Goal: Check status: Check status

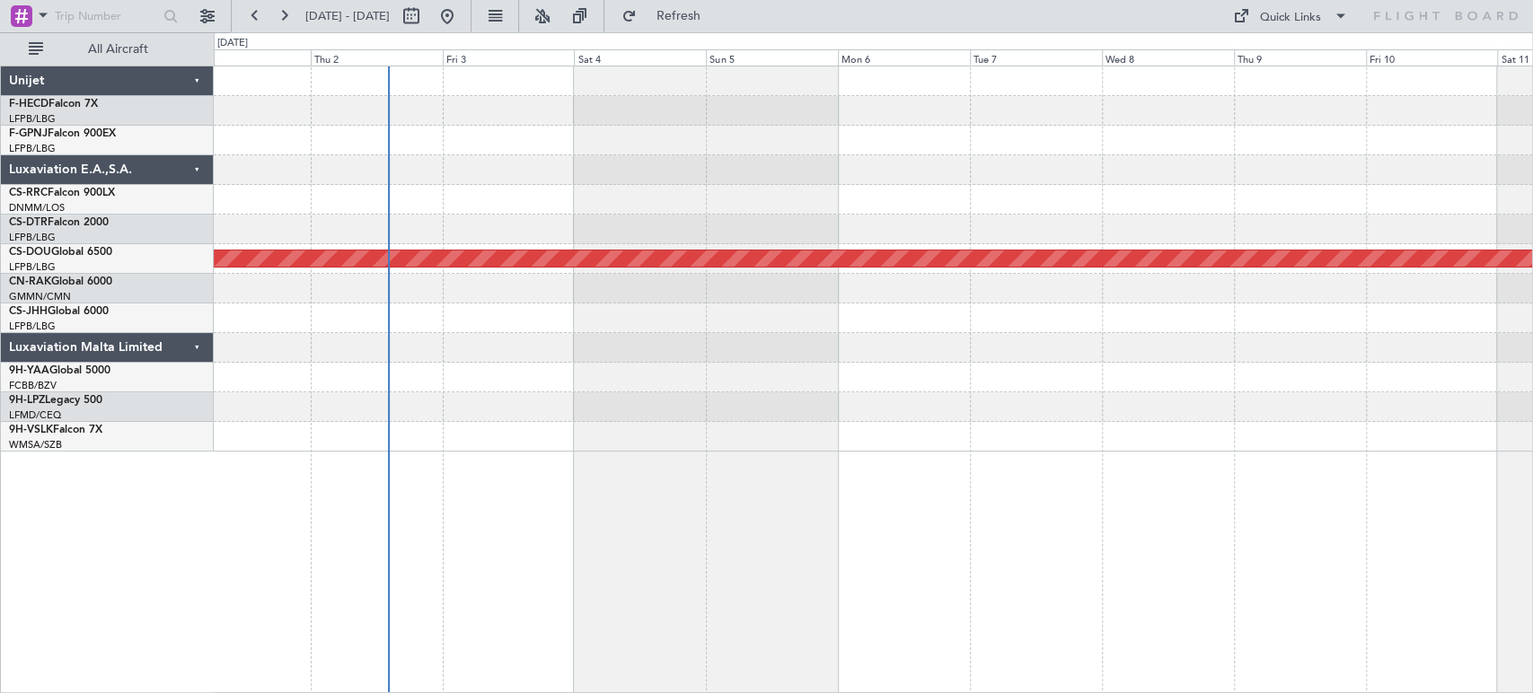
click at [1168, 158] on div at bounding box center [873, 170] width 1318 height 30
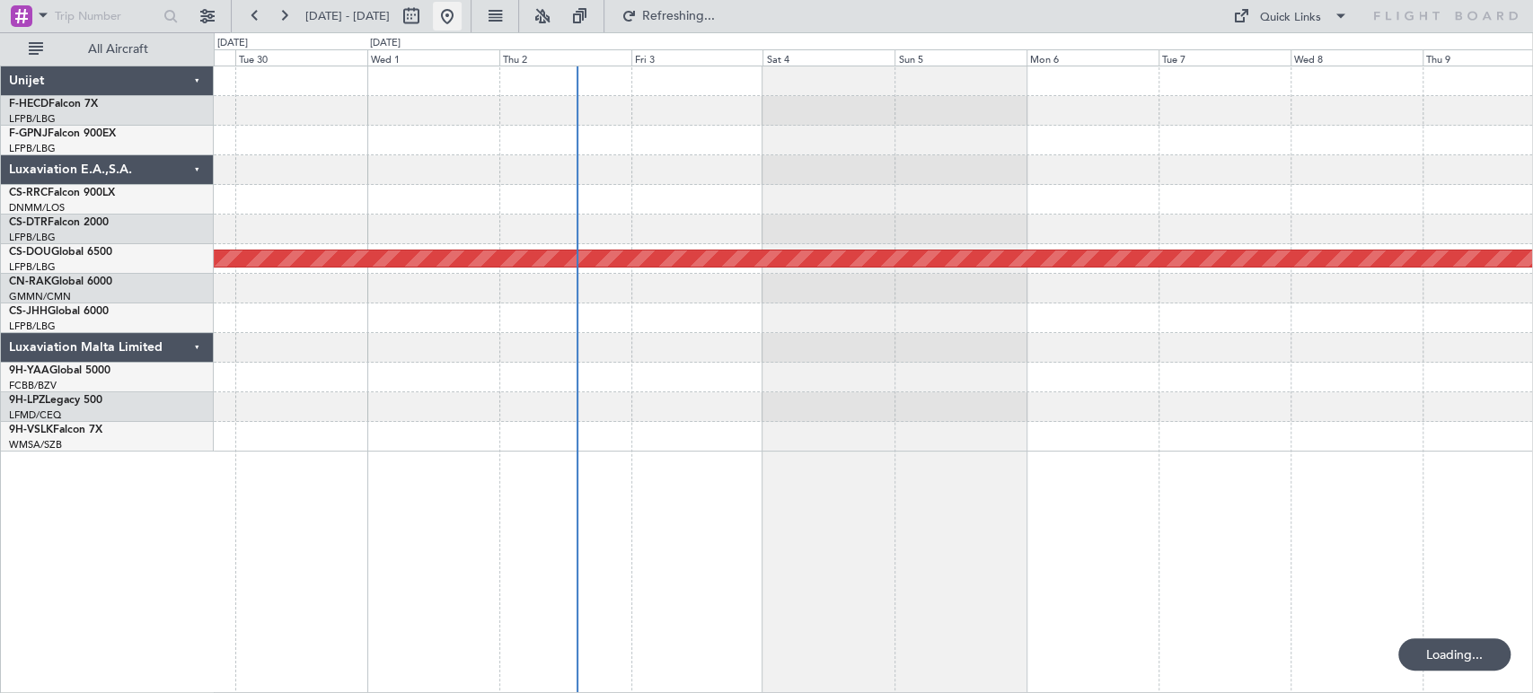
click at [462, 16] on button at bounding box center [447, 16] width 29 height 29
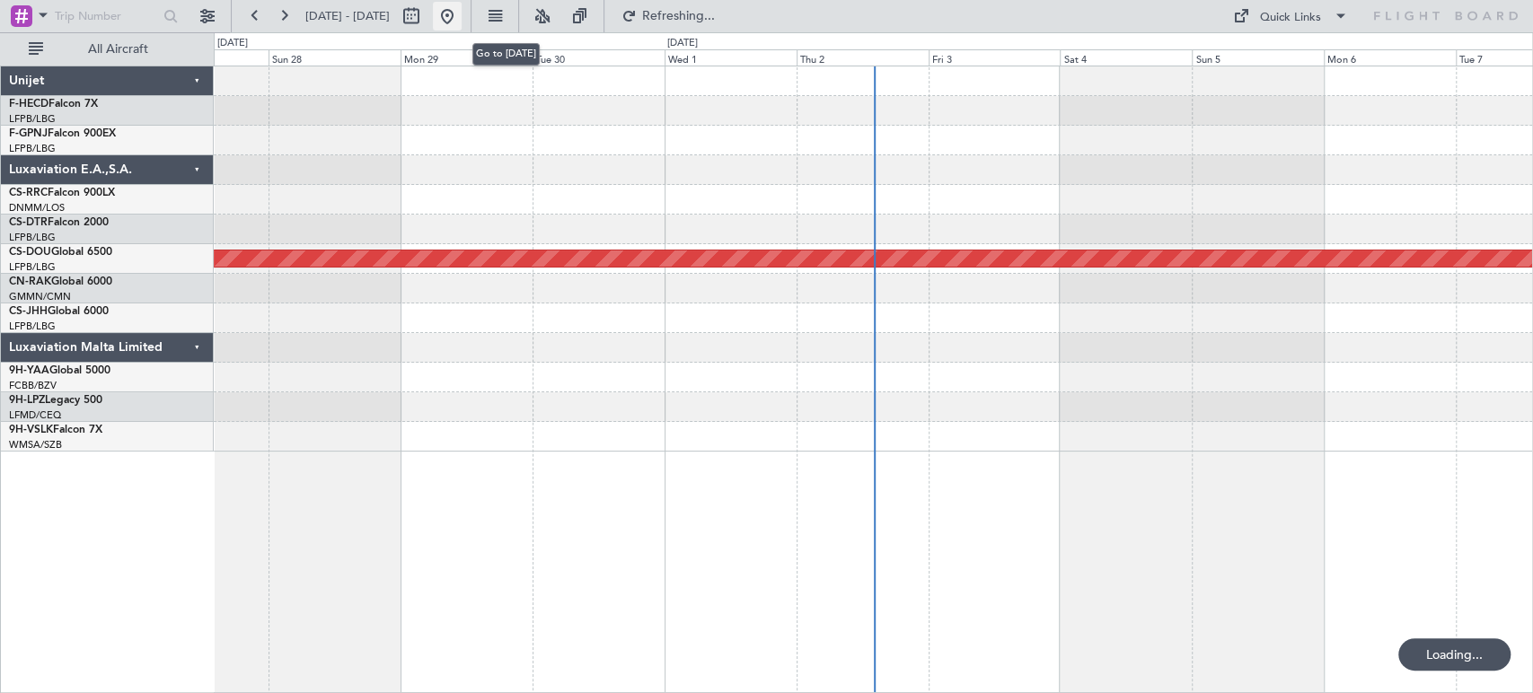
click at [462, 16] on button at bounding box center [447, 16] width 29 height 29
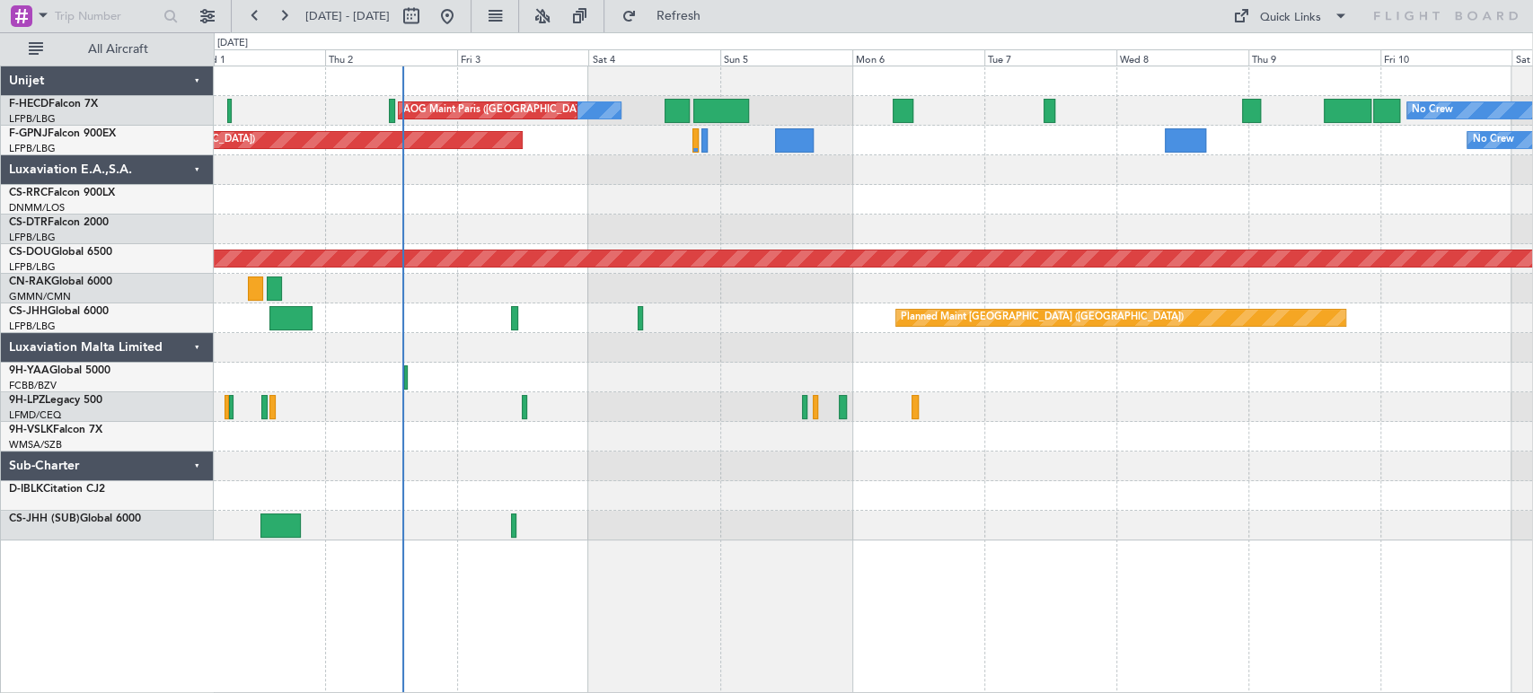
click at [698, 199] on div "No Crew AOG Maint Paris (Le Bourget) No Crew Planned Maint Paris (Le Bourget) P…" at bounding box center [873, 303] width 1318 height 474
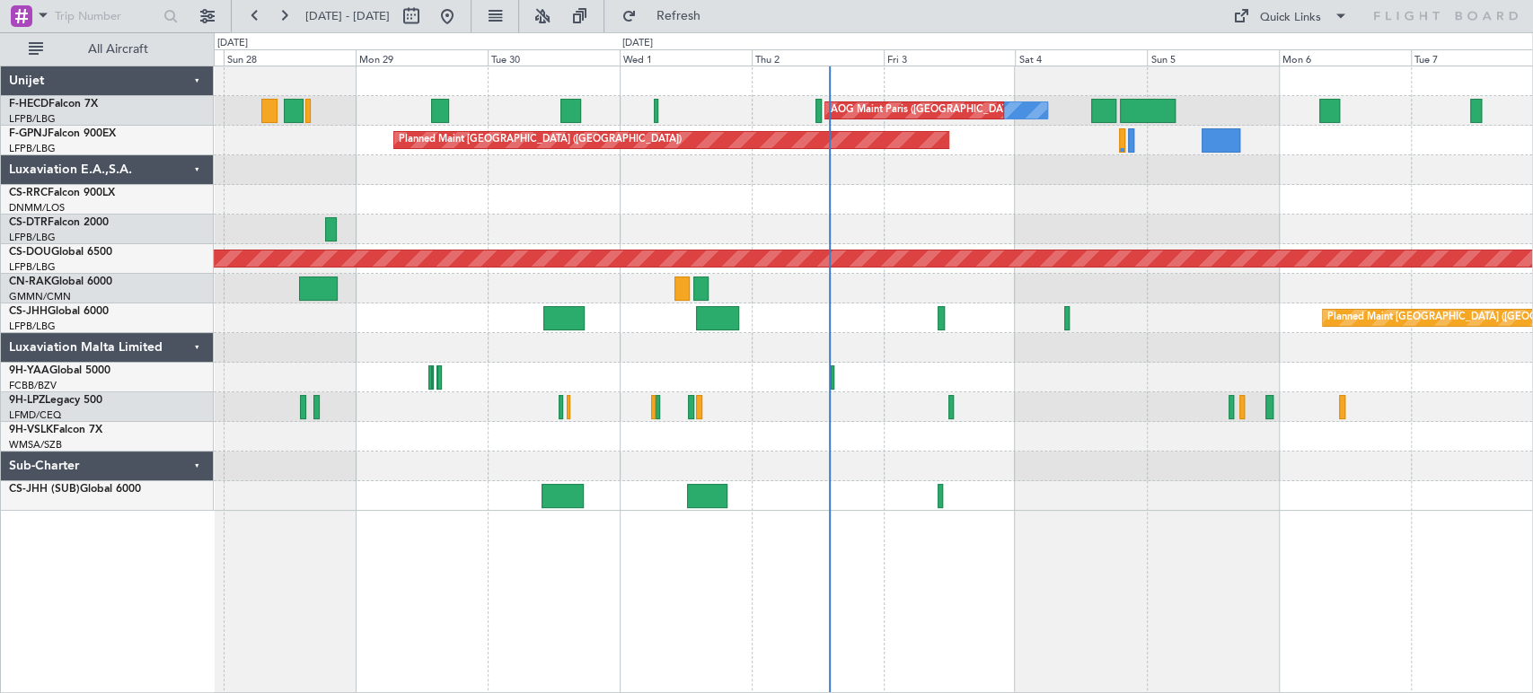
click at [826, 196] on div at bounding box center [873, 200] width 1318 height 30
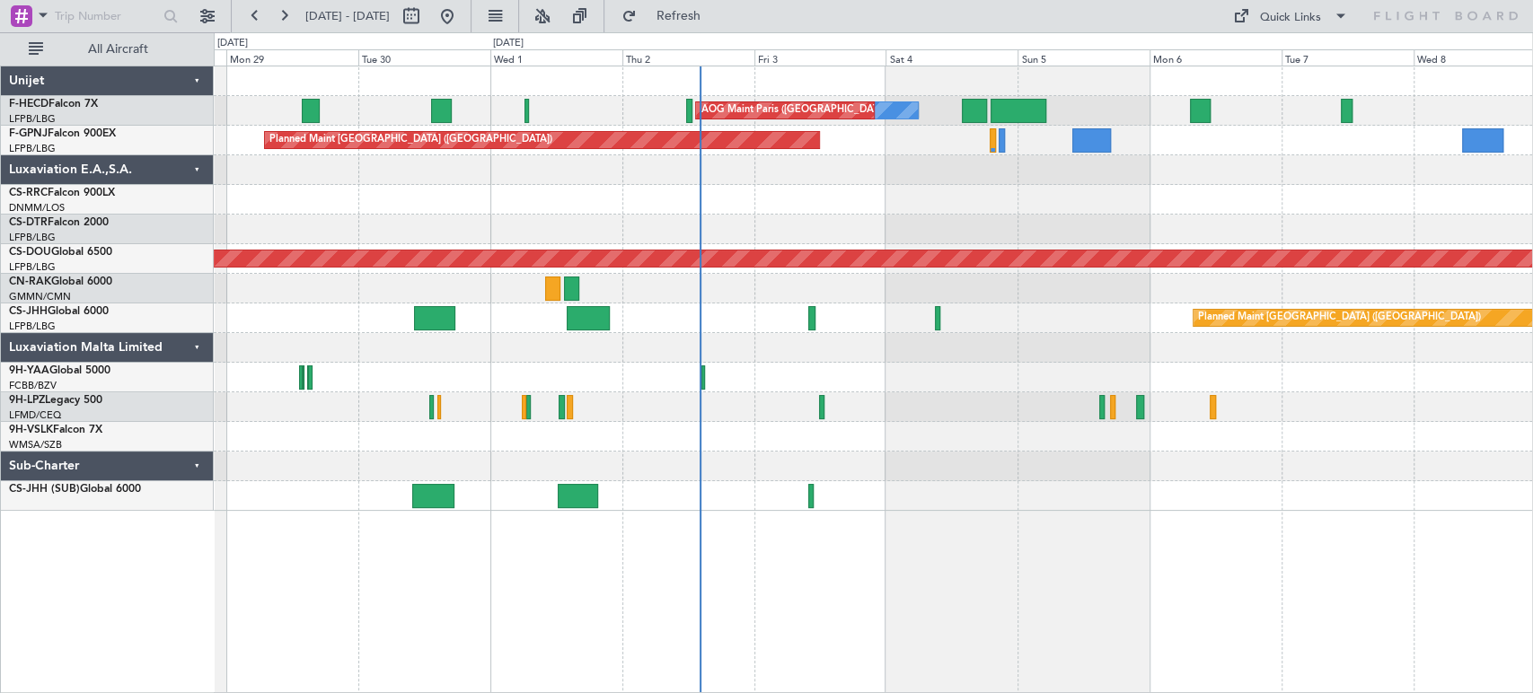
click at [604, 218] on div "No Crew AOG Maint [GEOGRAPHIC_DATA] ([GEOGRAPHIC_DATA]) No Crew No Crew Planned…" at bounding box center [873, 288] width 1318 height 445
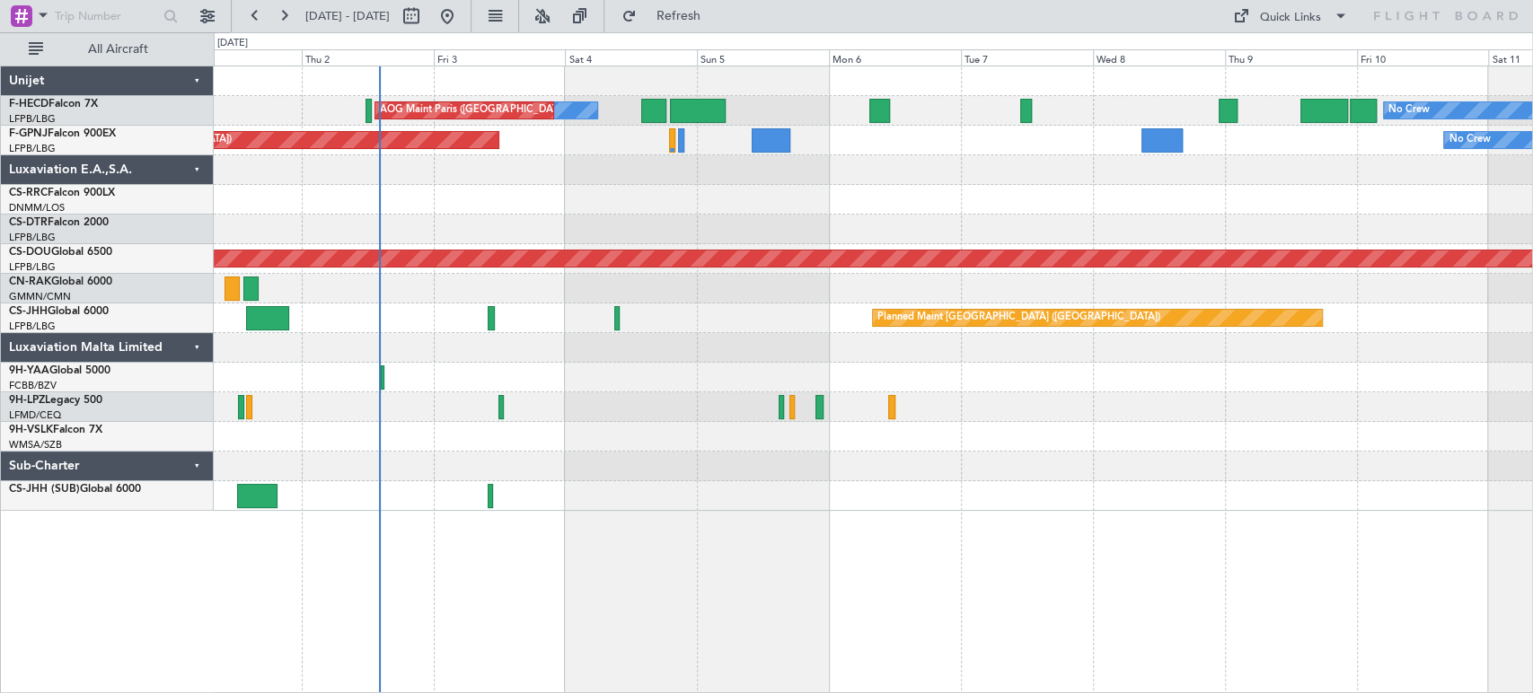
click at [475, 209] on div "No Crew AOG Maint Paris (Le Bourget) No Crew Planned Maint Paris (Le Bourget) P…" at bounding box center [873, 288] width 1318 height 445
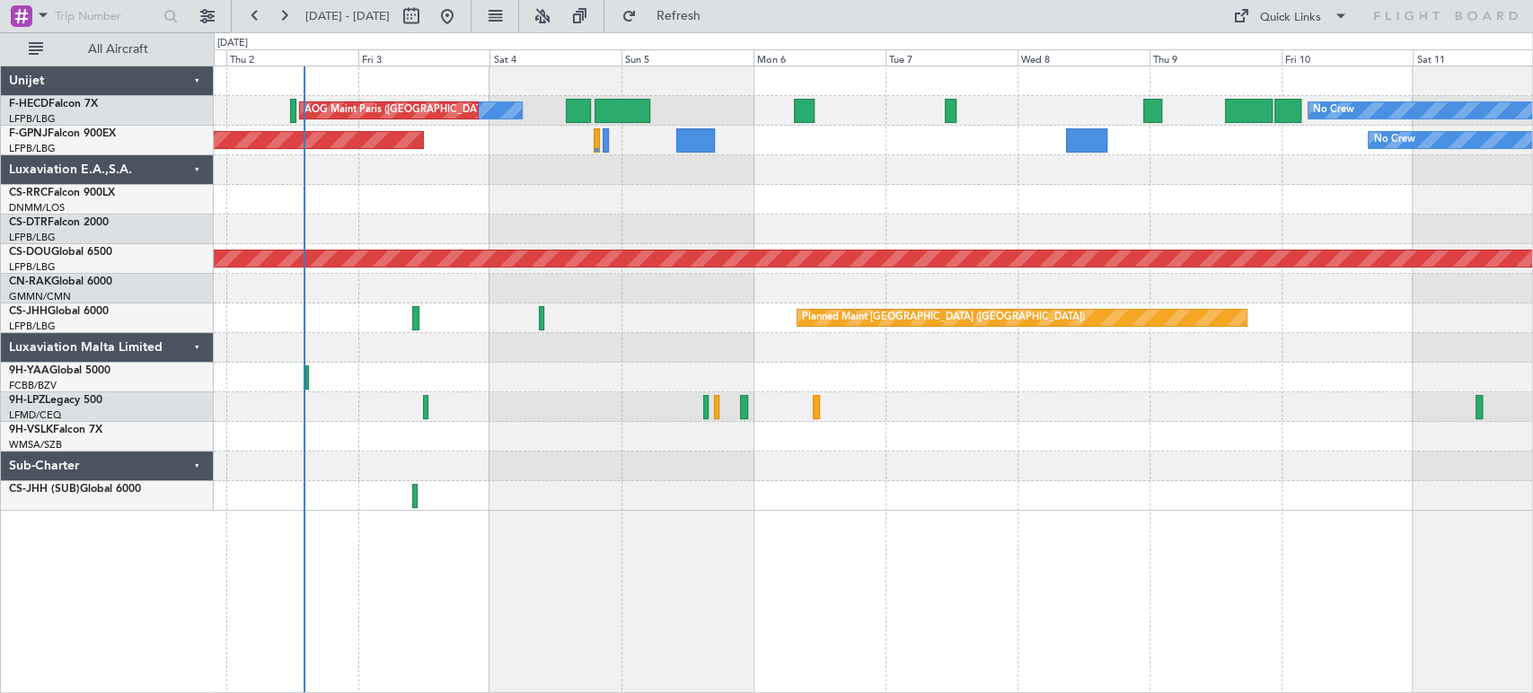
click at [627, 203] on div at bounding box center [873, 200] width 1318 height 30
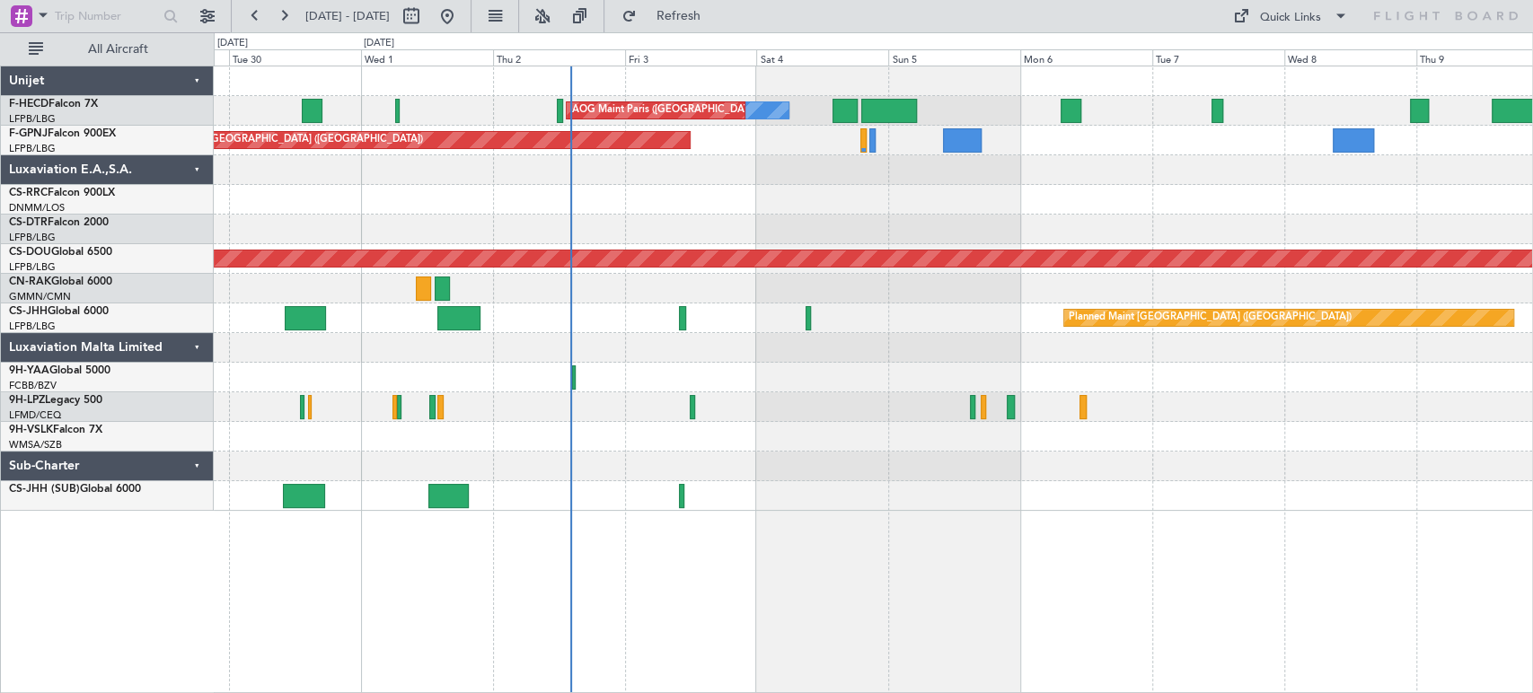
click at [738, 213] on div at bounding box center [873, 200] width 1318 height 30
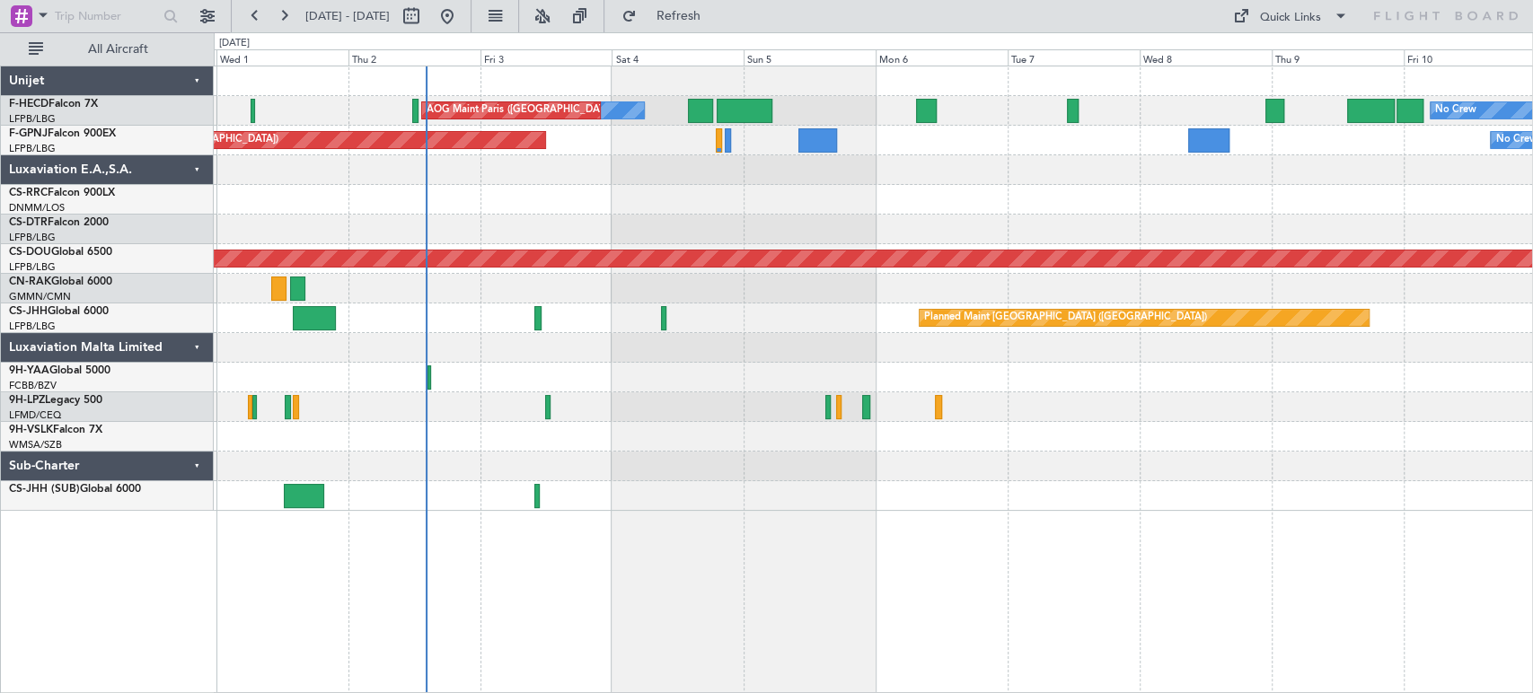
click at [507, 221] on div "No Crew AOG Maint Paris (Le Bourget) No Crew Planned Maint Paris (Le Bourget) P…" at bounding box center [873, 288] width 1318 height 445
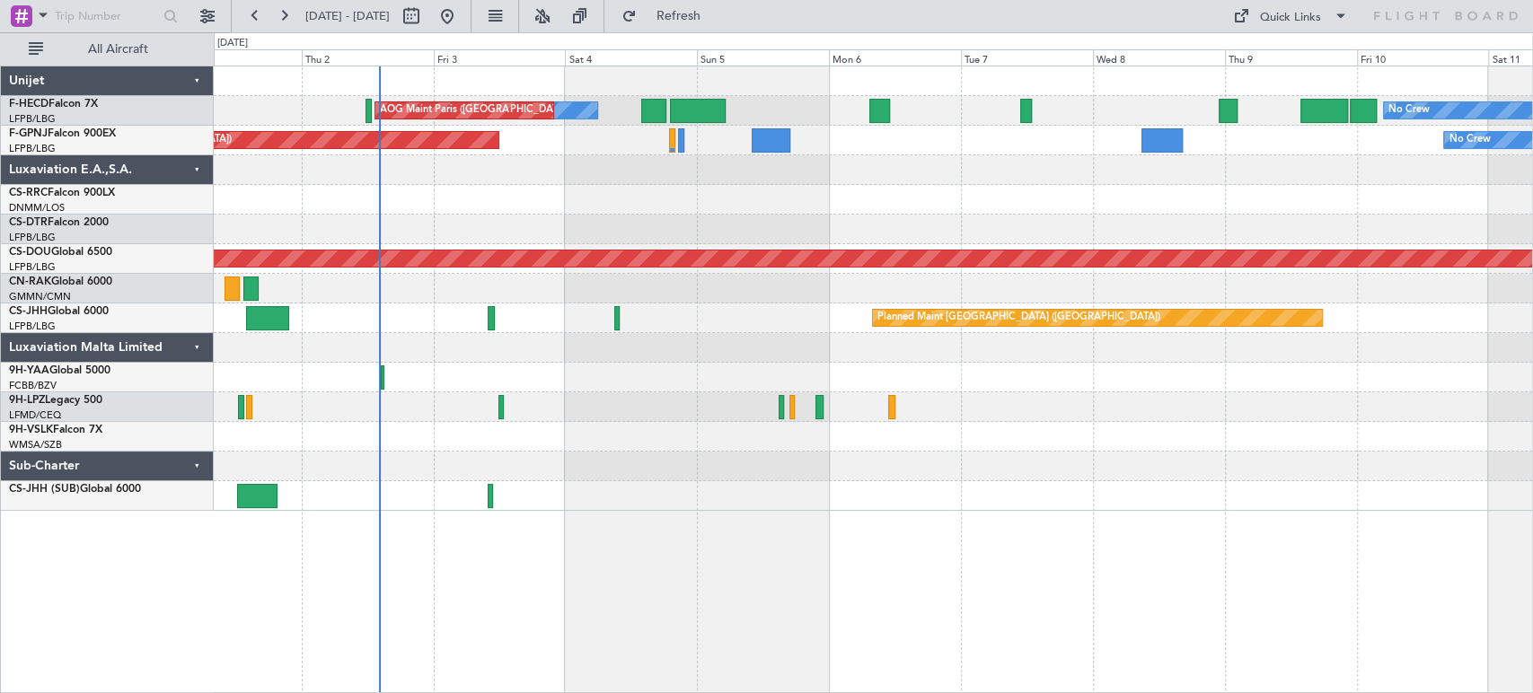
click at [424, 365] on div "No Crew AOG Maint Paris (Le Bourget) No Crew Planned Maint Paris (Le Bourget) P…" at bounding box center [873, 288] width 1318 height 445
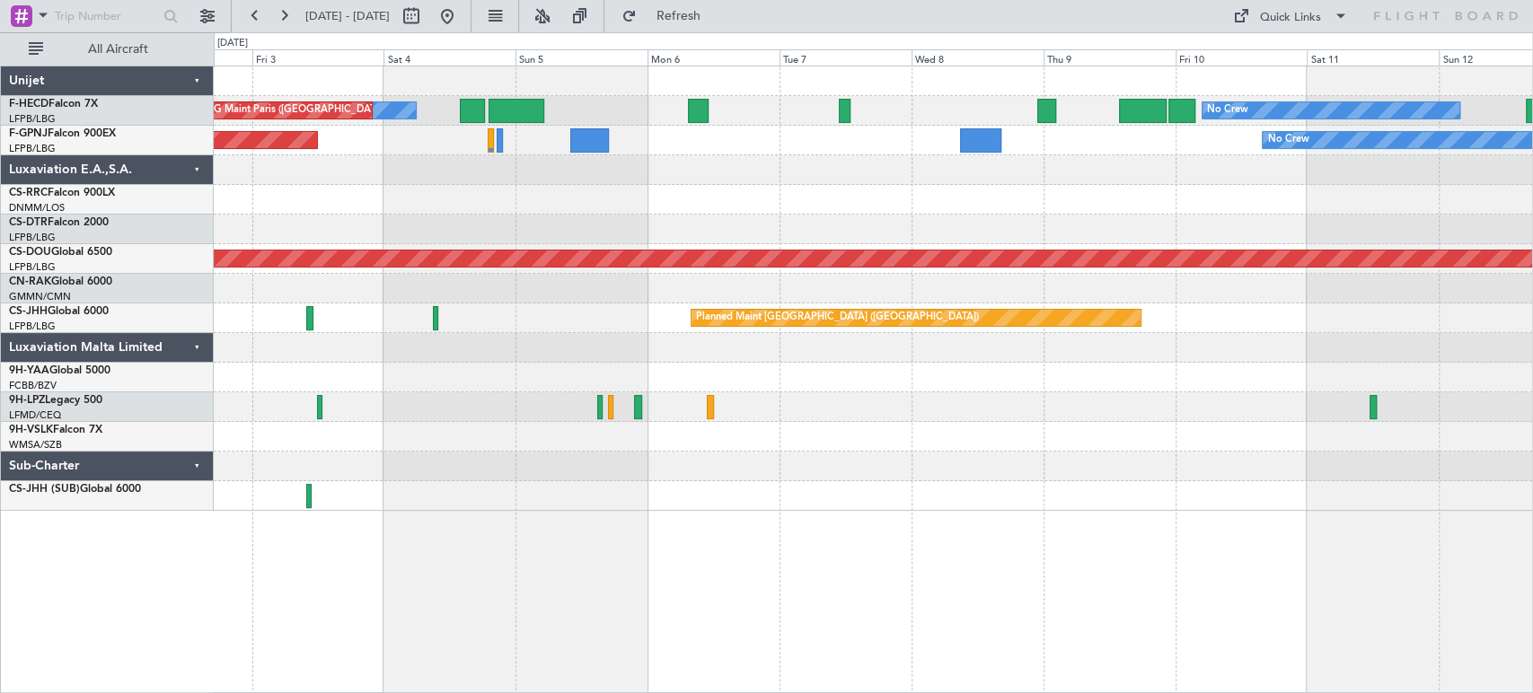
click at [505, 192] on div at bounding box center [873, 200] width 1318 height 30
click at [817, 205] on div at bounding box center [873, 200] width 1318 height 30
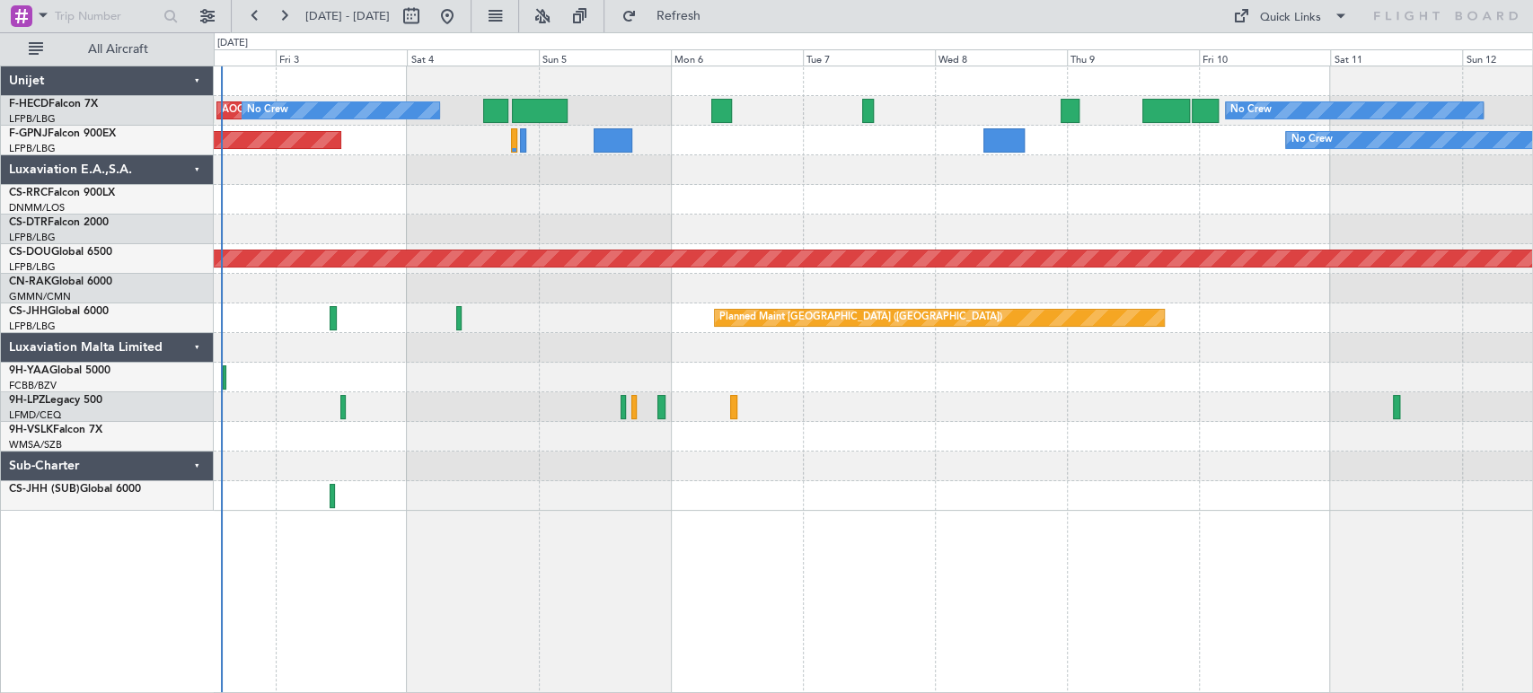
click at [542, 260] on div "AOG Maint Paris (Le Bourget) No Crew No Crew Planned Maint Paris (Le Bourget) P…" at bounding box center [873, 288] width 1318 height 445
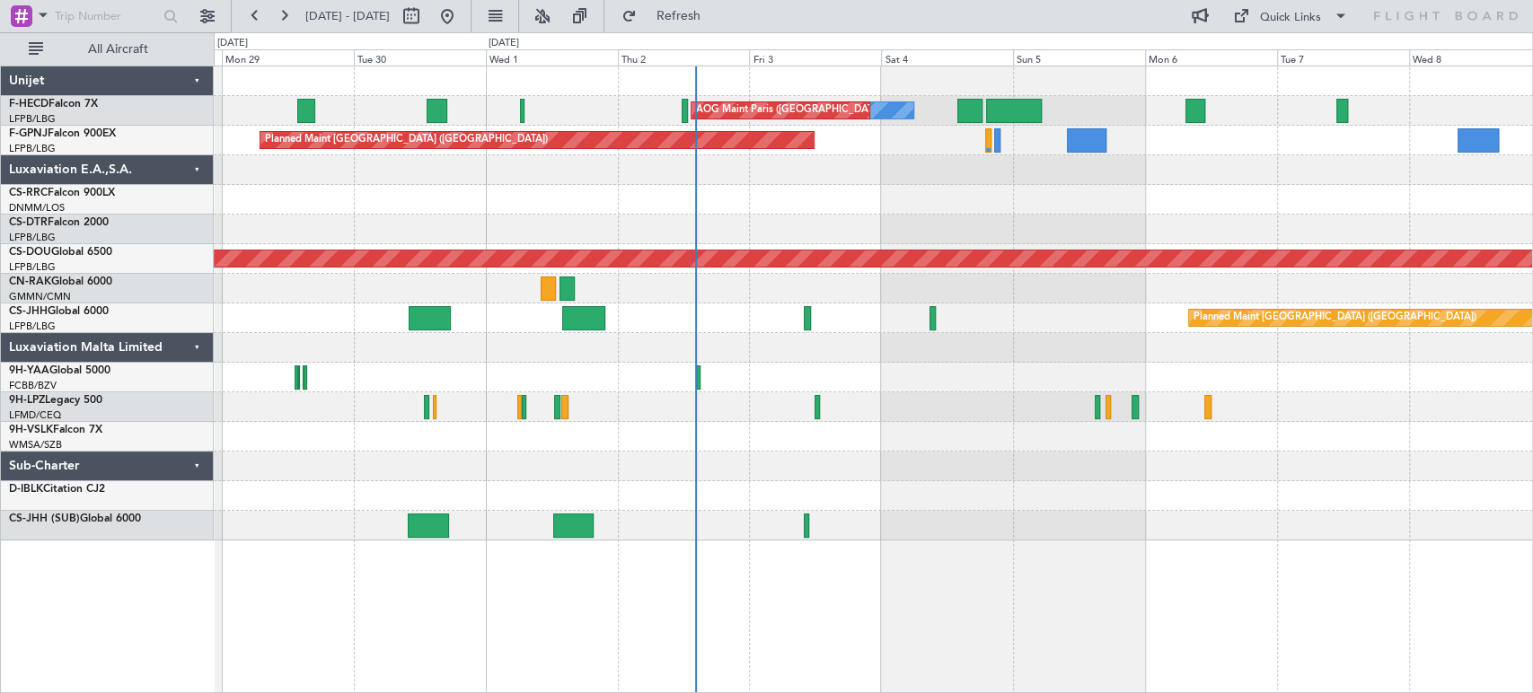
click at [676, 246] on div "No Crew AOG Maint [GEOGRAPHIC_DATA] ([GEOGRAPHIC_DATA]) No Crew No Crew Planned…" at bounding box center [873, 303] width 1318 height 474
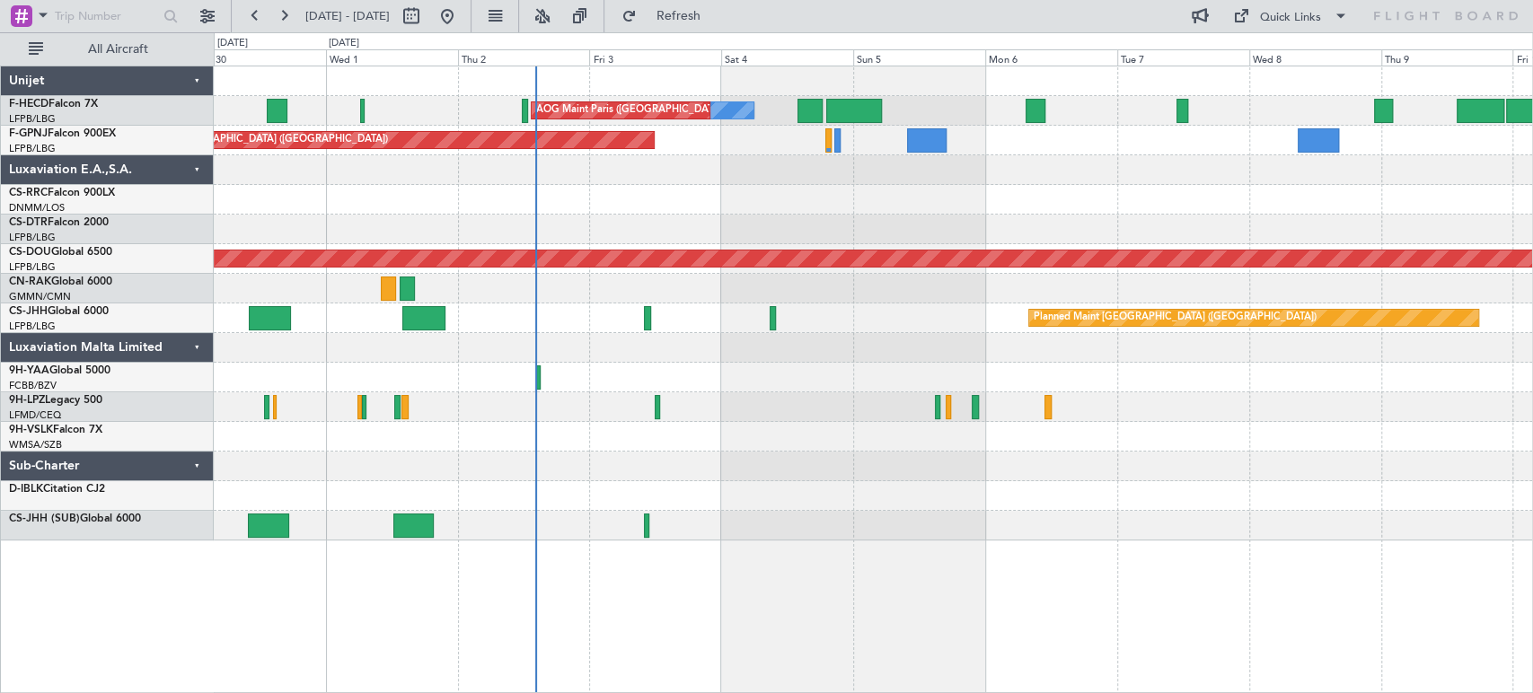
click at [651, 207] on div "No Crew AOG Maint [GEOGRAPHIC_DATA] ([GEOGRAPHIC_DATA]) No Crew Planned Maint […" at bounding box center [873, 303] width 1318 height 474
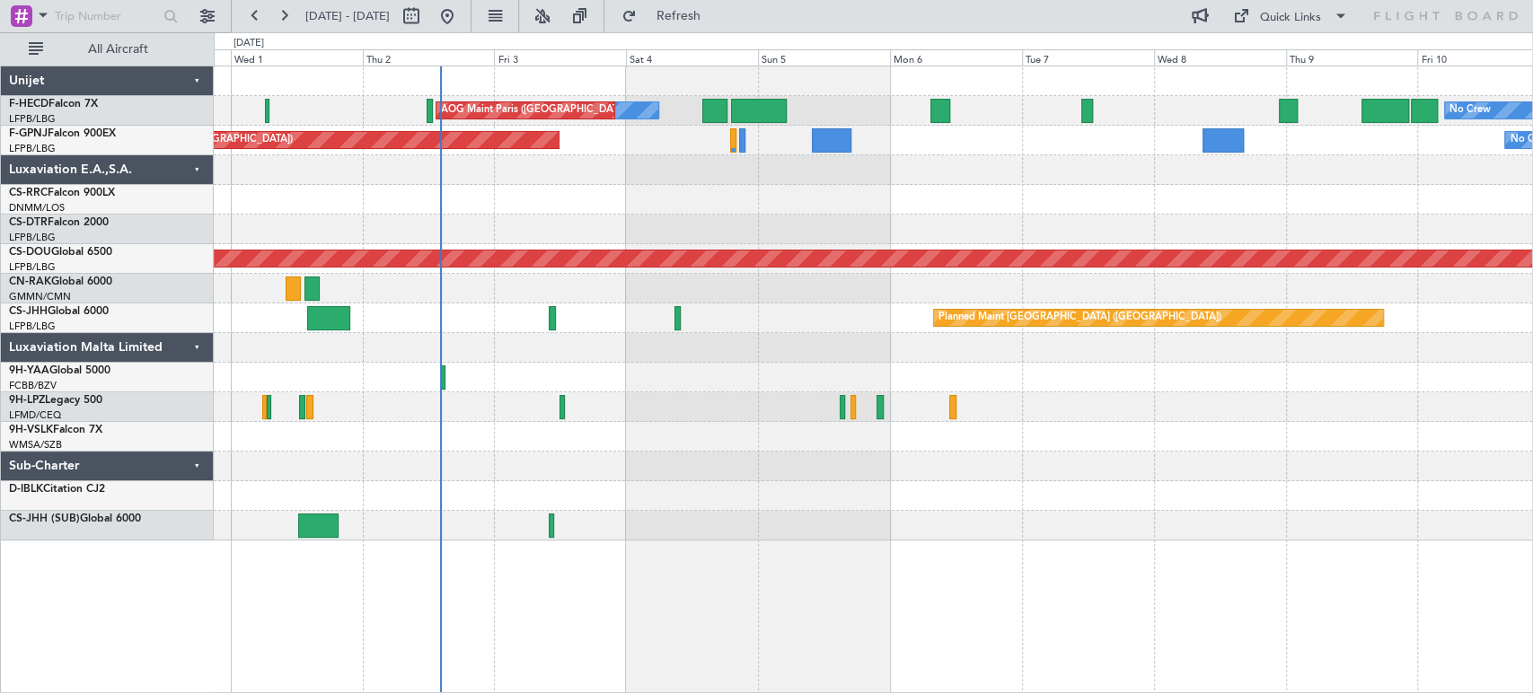
click at [648, 207] on div at bounding box center [873, 200] width 1318 height 30
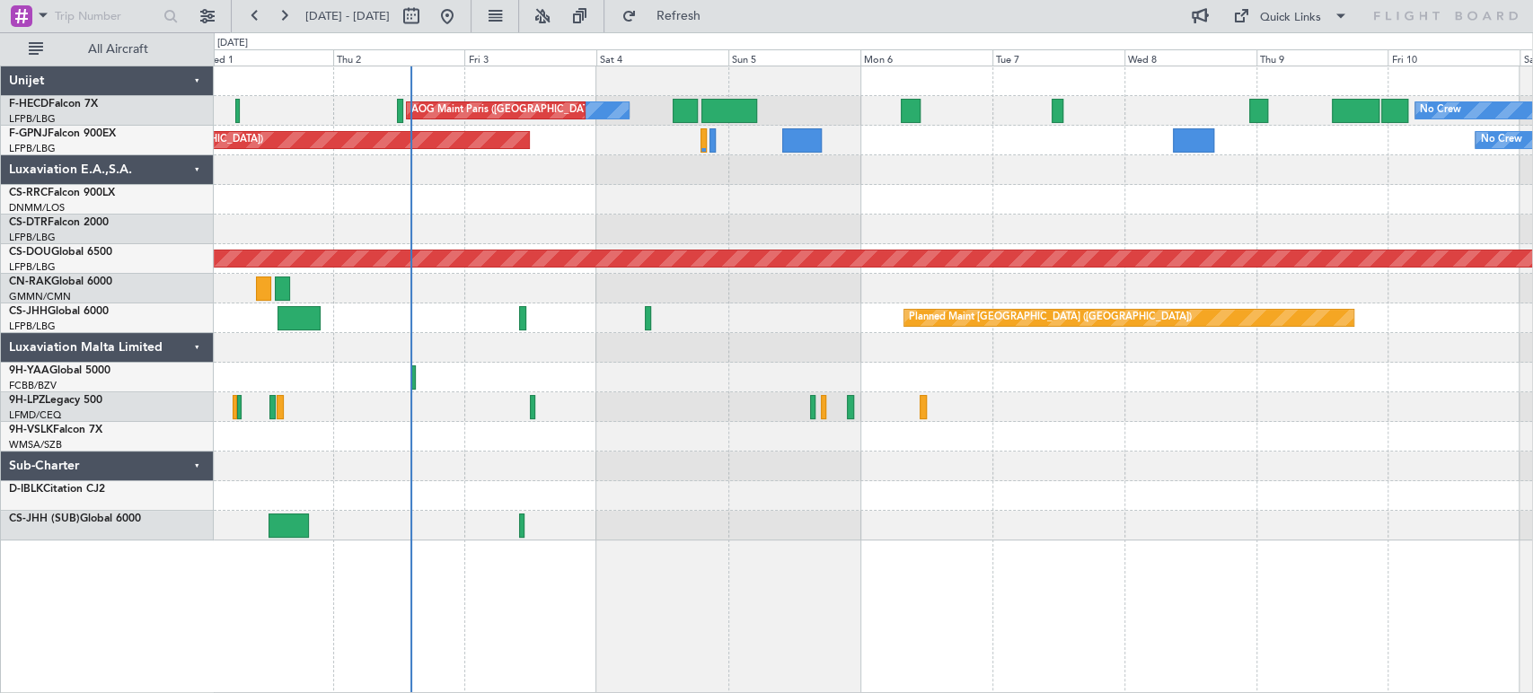
click at [614, 207] on div at bounding box center [873, 200] width 1318 height 30
